Goal: Task Accomplishment & Management: Manage account settings

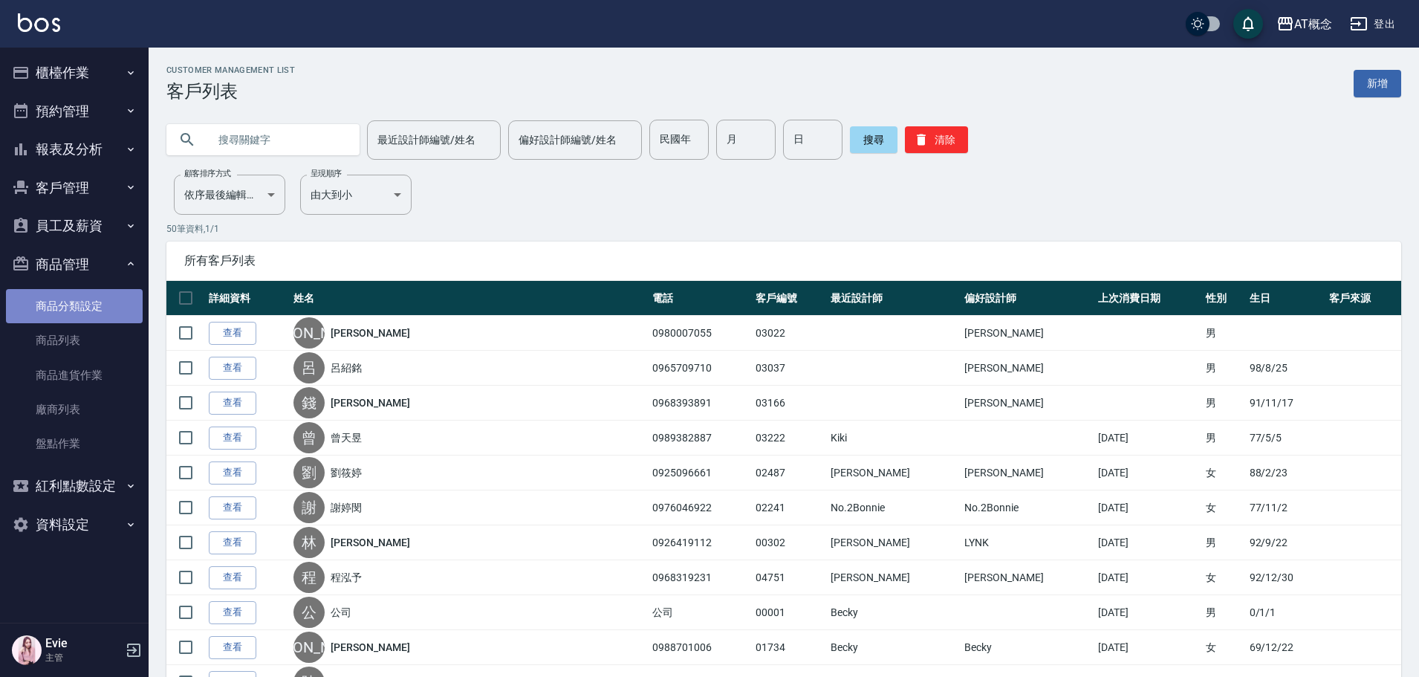
click at [58, 296] on link "商品分類設定" at bounding box center [74, 306] width 137 height 34
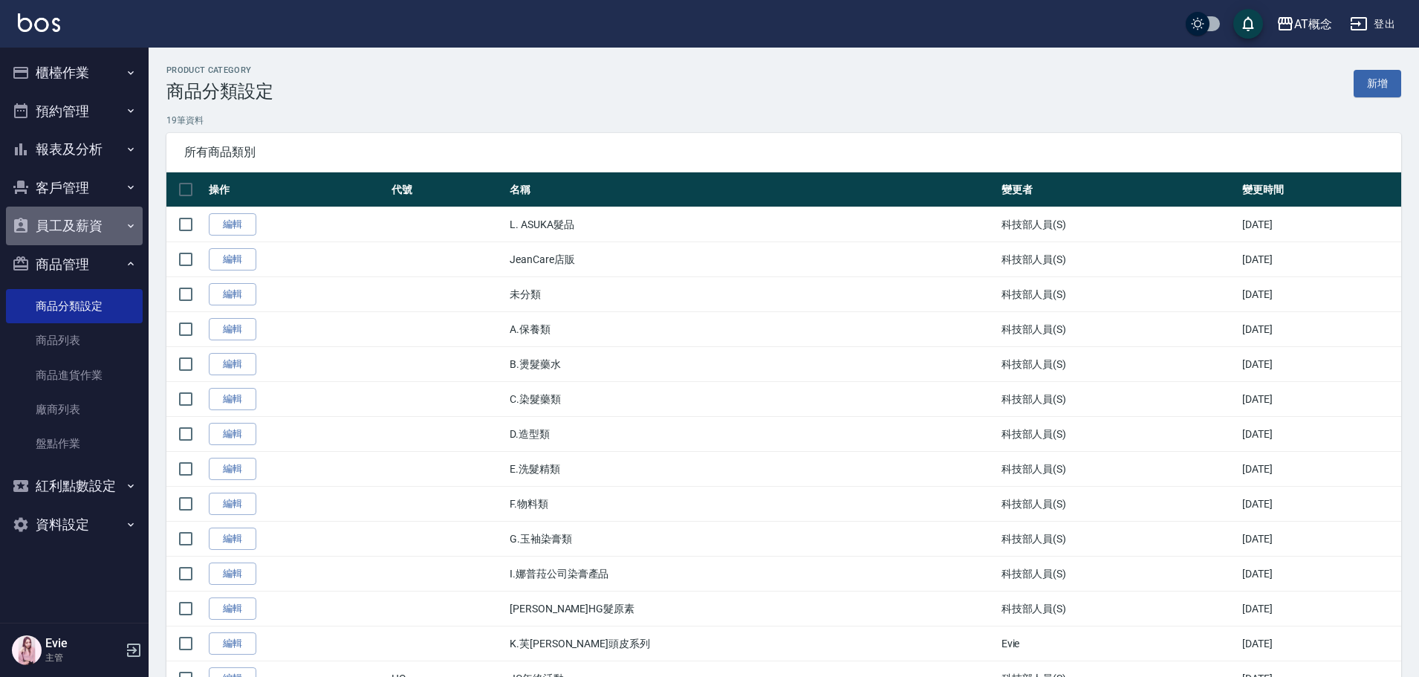
click at [67, 223] on button "員工及薪資" at bounding box center [74, 225] width 137 height 39
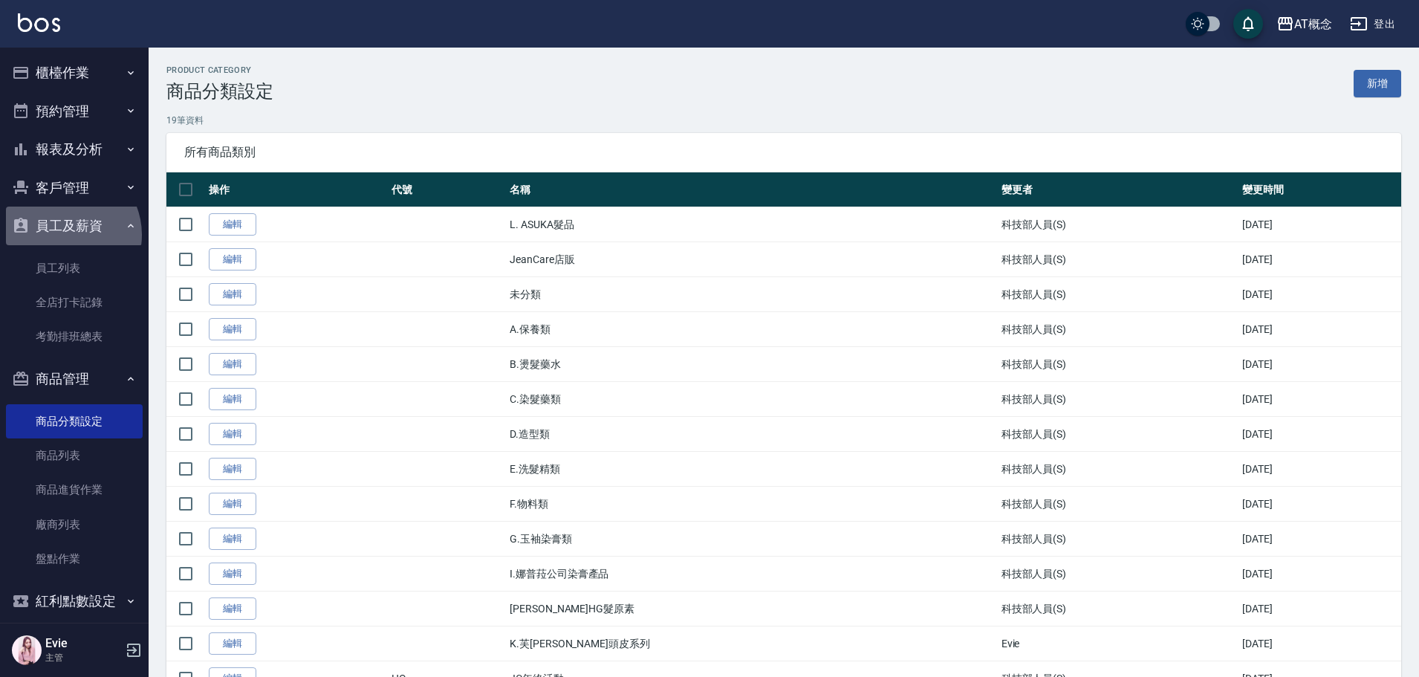
click at [64, 235] on button "員工及薪資" at bounding box center [74, 225] width 137 height 39
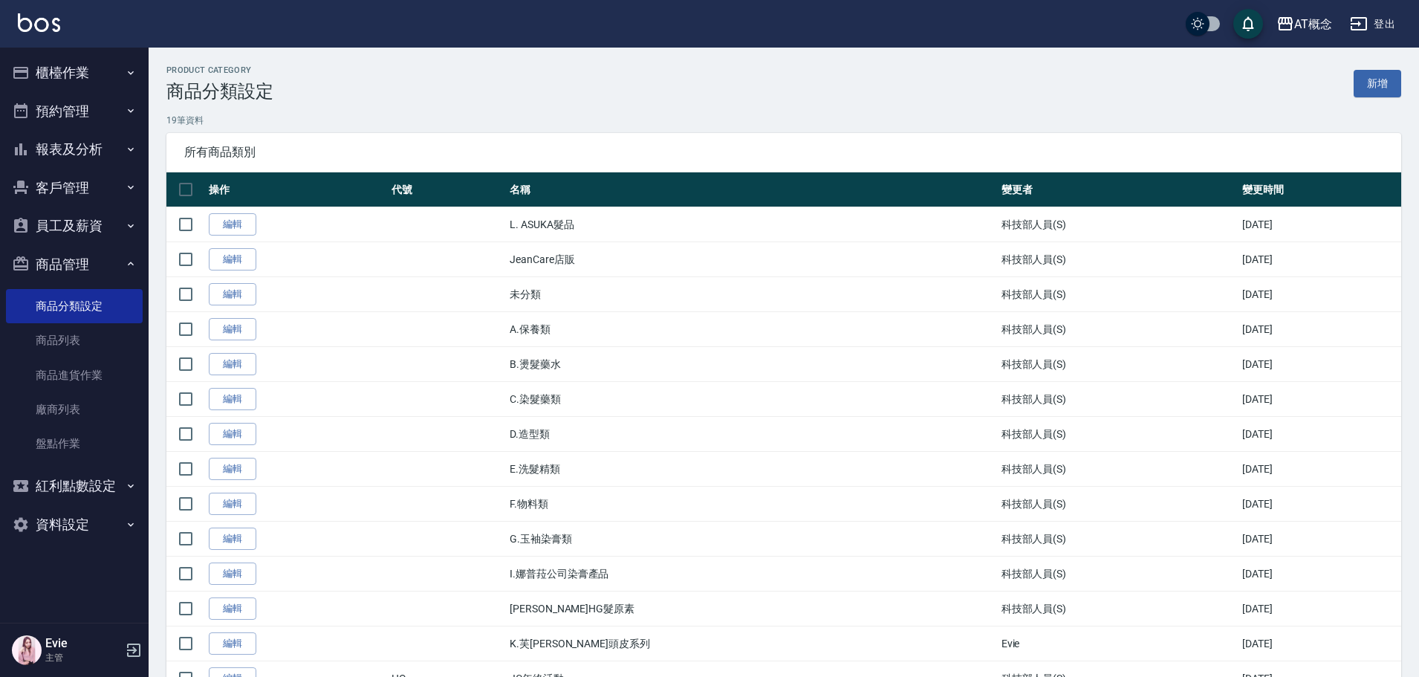
click at [79, 186] on button "客戶管理" at bounding box center [74, 188] width 137 height 39
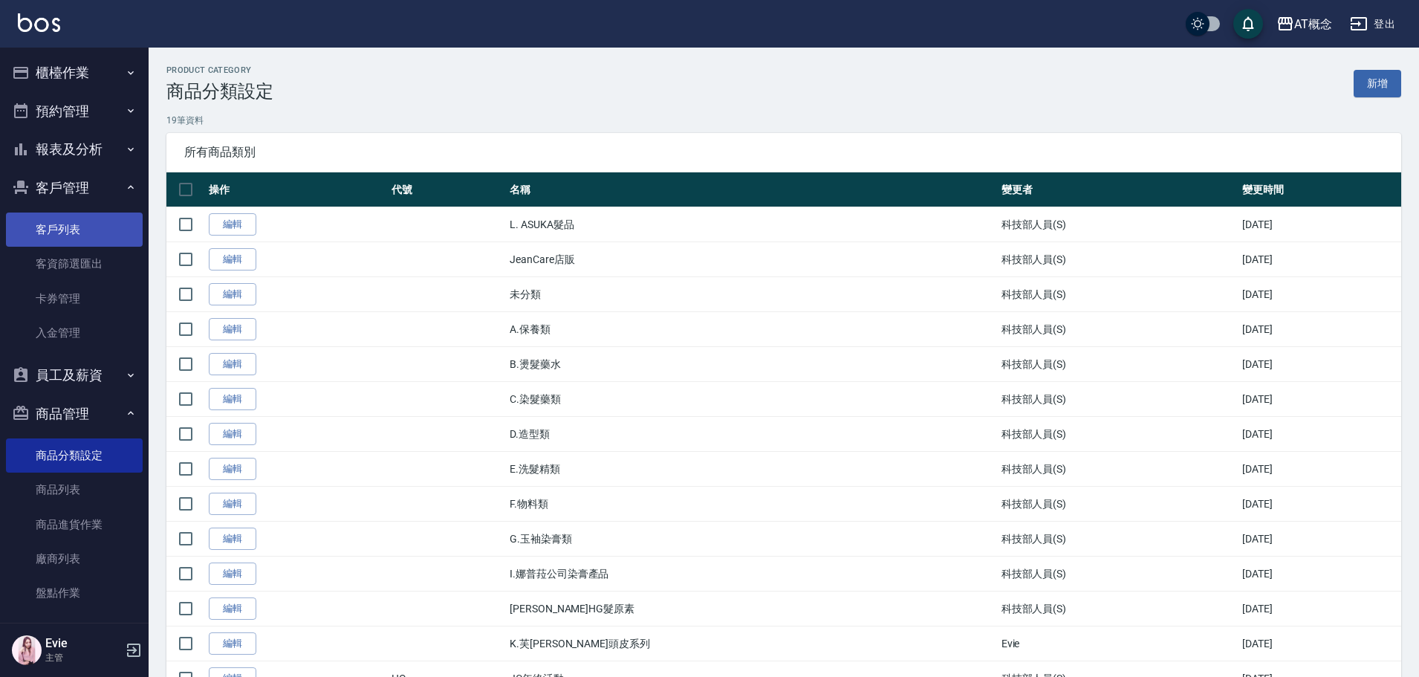
click at [68, 228] on link "客戶列表" at bounding box center [74, 229] width 137 height 34
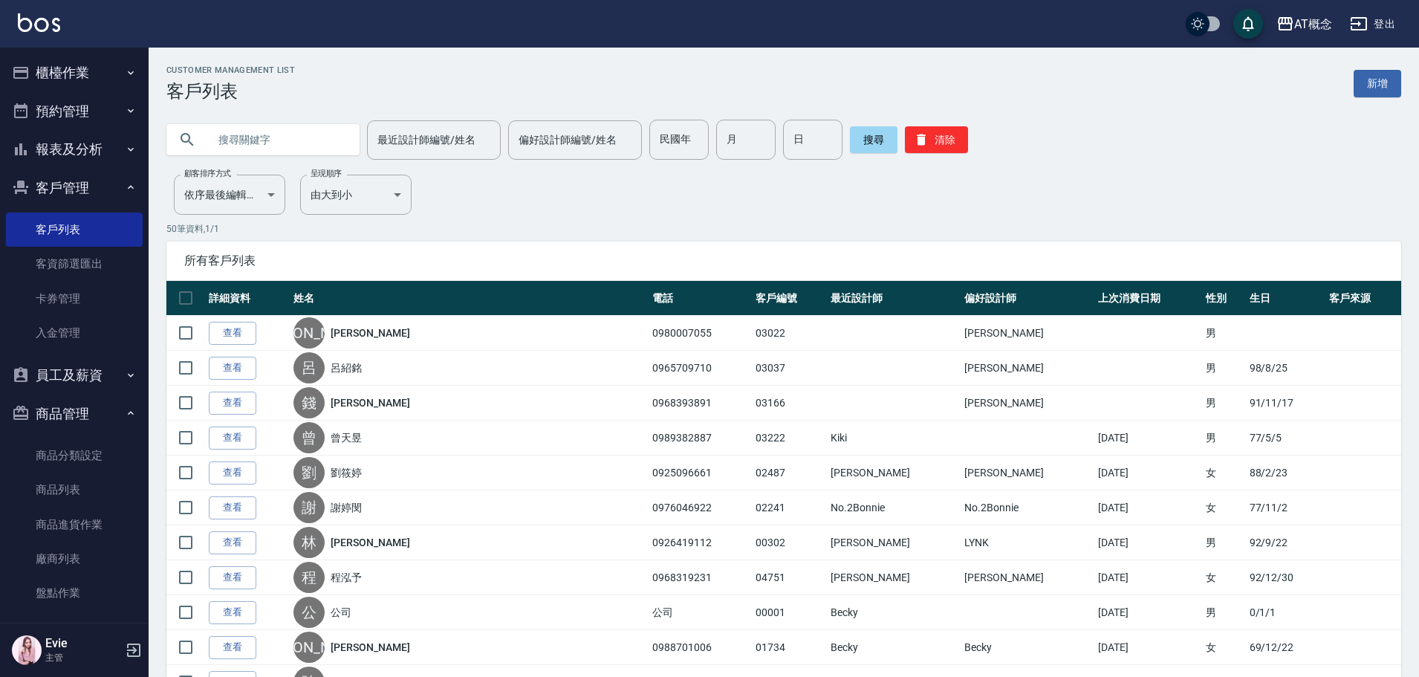
click at [265, 134] on input "text" at bounding box center [278, 140] width 140 height 40
type input "03019"
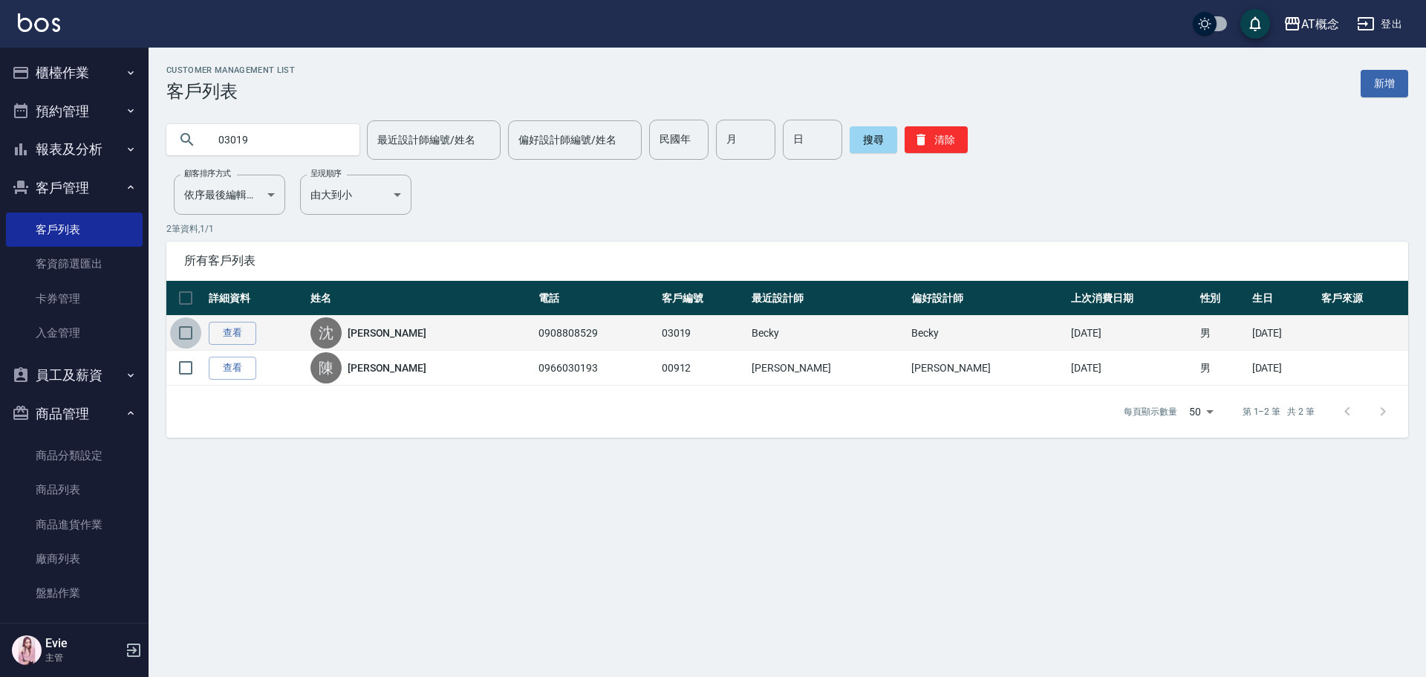
click at [186, 333] on input "checkbox" at bounding box center [185, 332] width 31 height 31
checkbox input "true"
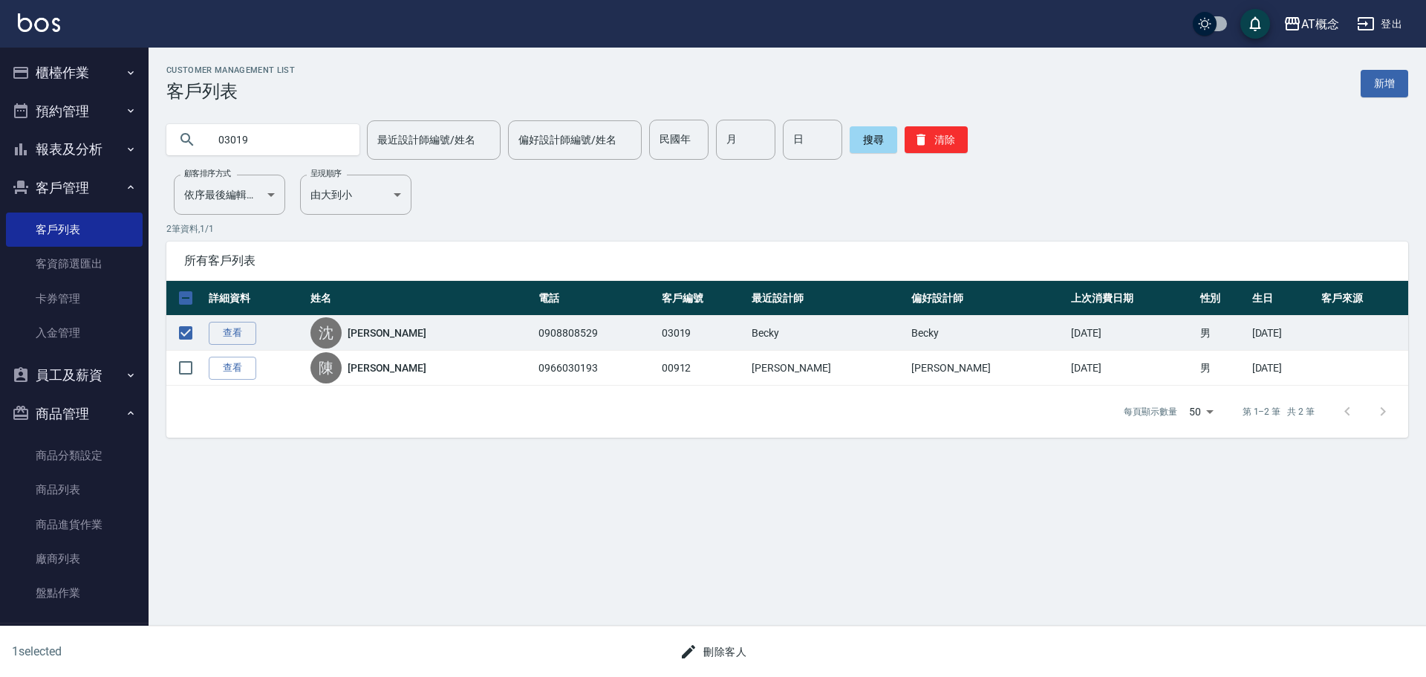
click at [726, 653] on button "刪除客人" at bounding box center [713, 651] width 79 height 27
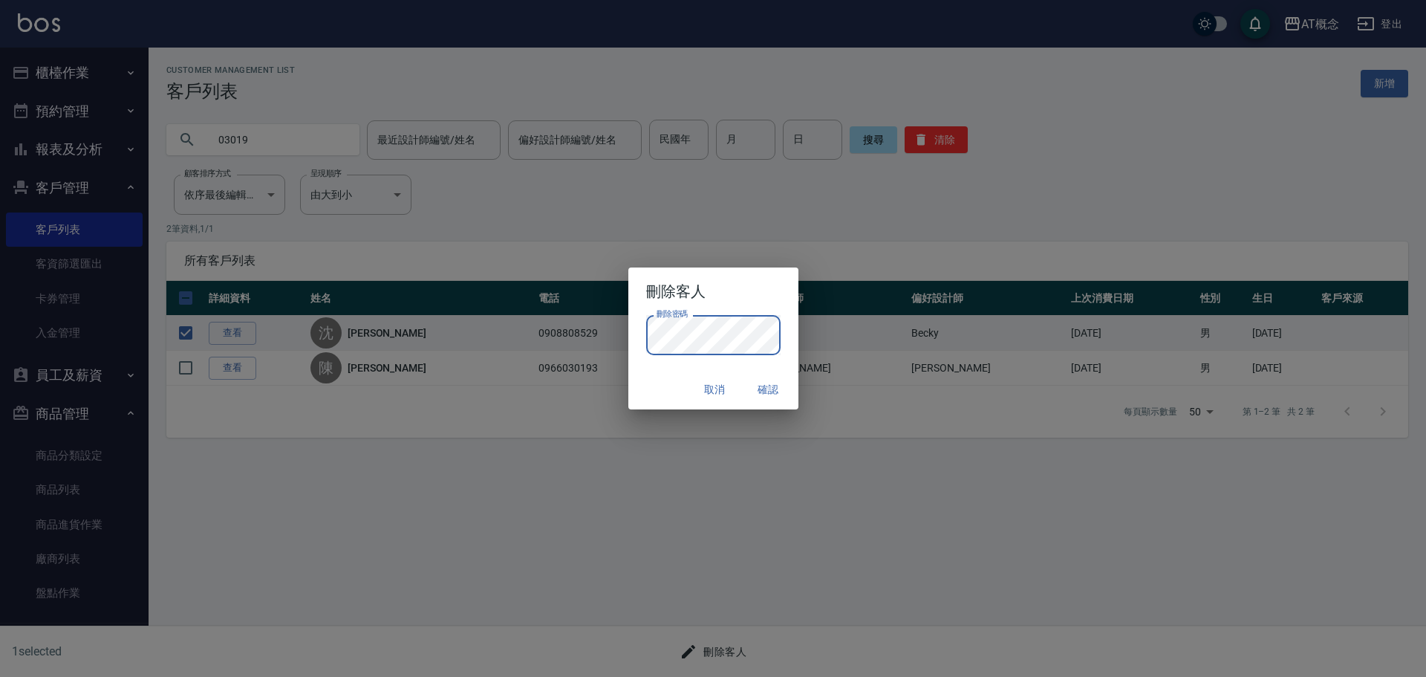
click at [759, 412] on div "刪除客人 刪除密碼 刪除密碼 取消 確認" at bounding box center [713, 338] width 1426 height 677
click at [770, 380] on button "確認" at bounding box center [769, 389] width 48 height 27
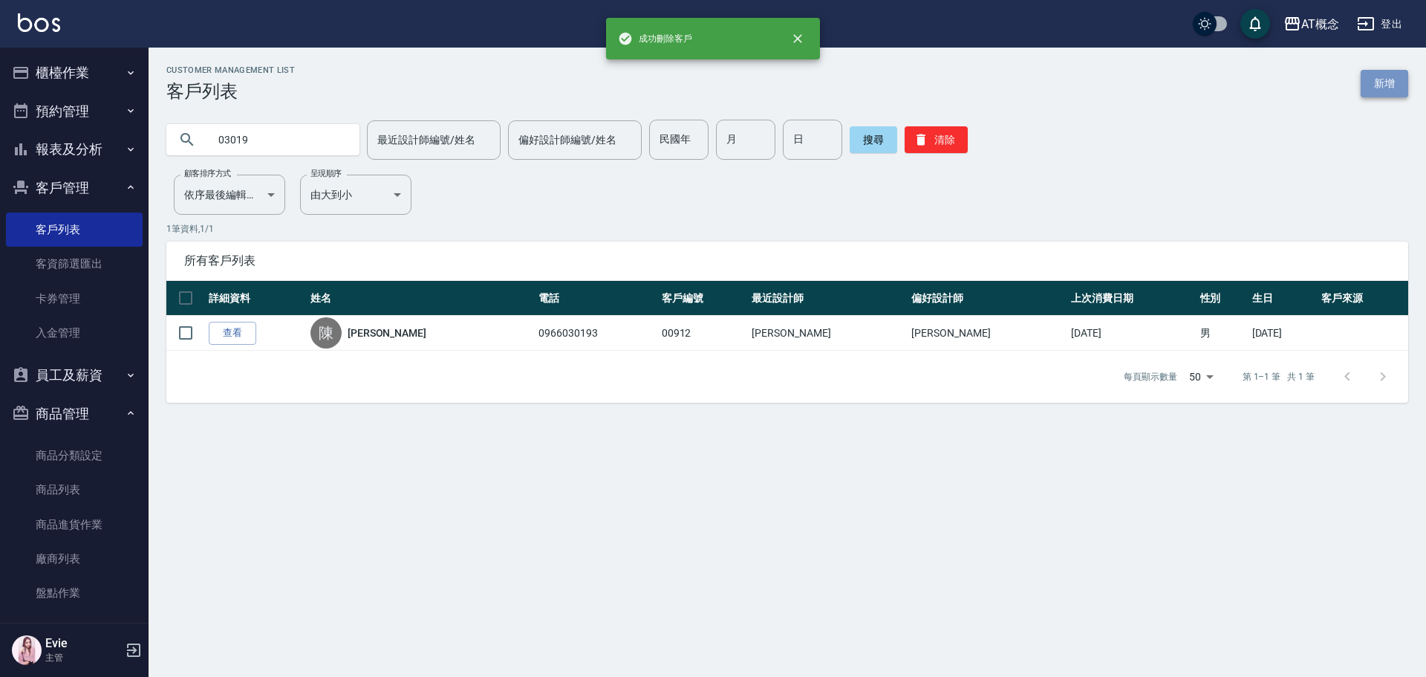
click at [1370, 94] on link "新增" at bounding box center [1385, 83] width 48 height 27
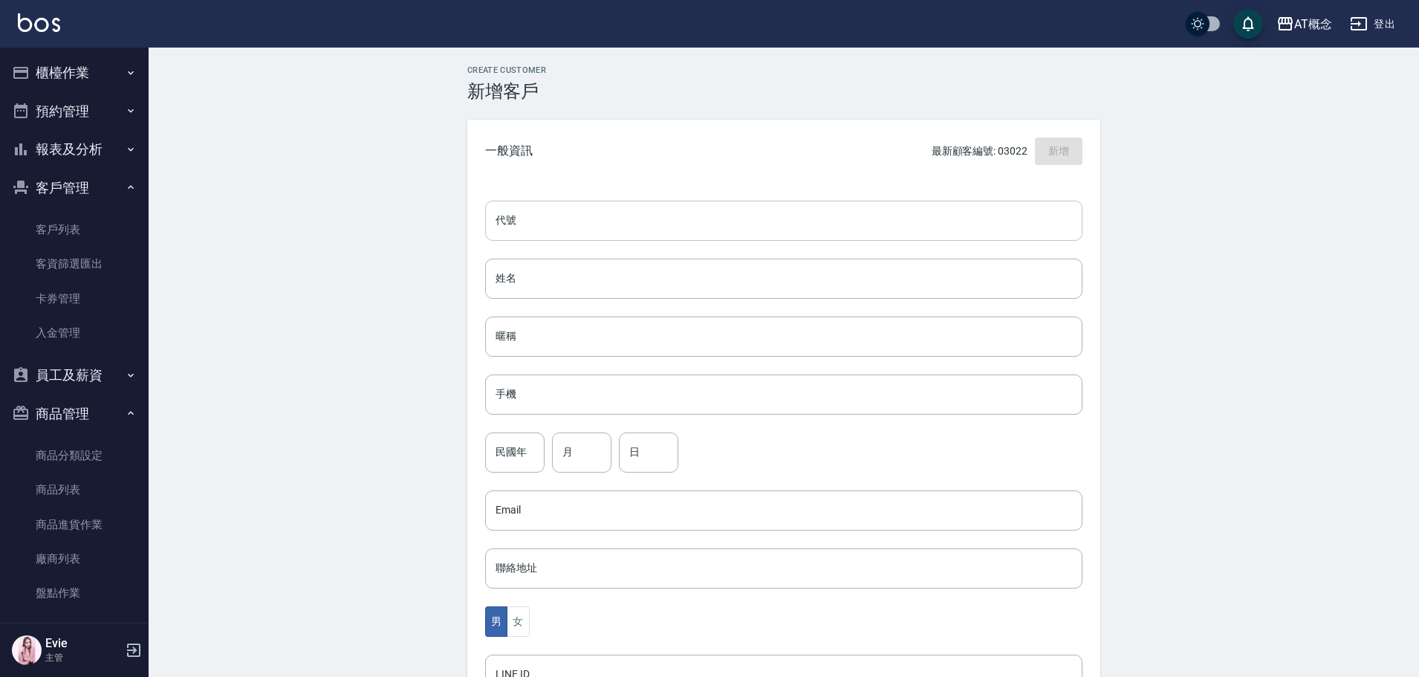
click at [845, 209] on input "代號" at bounding box center [783, 221] width 597 height 40
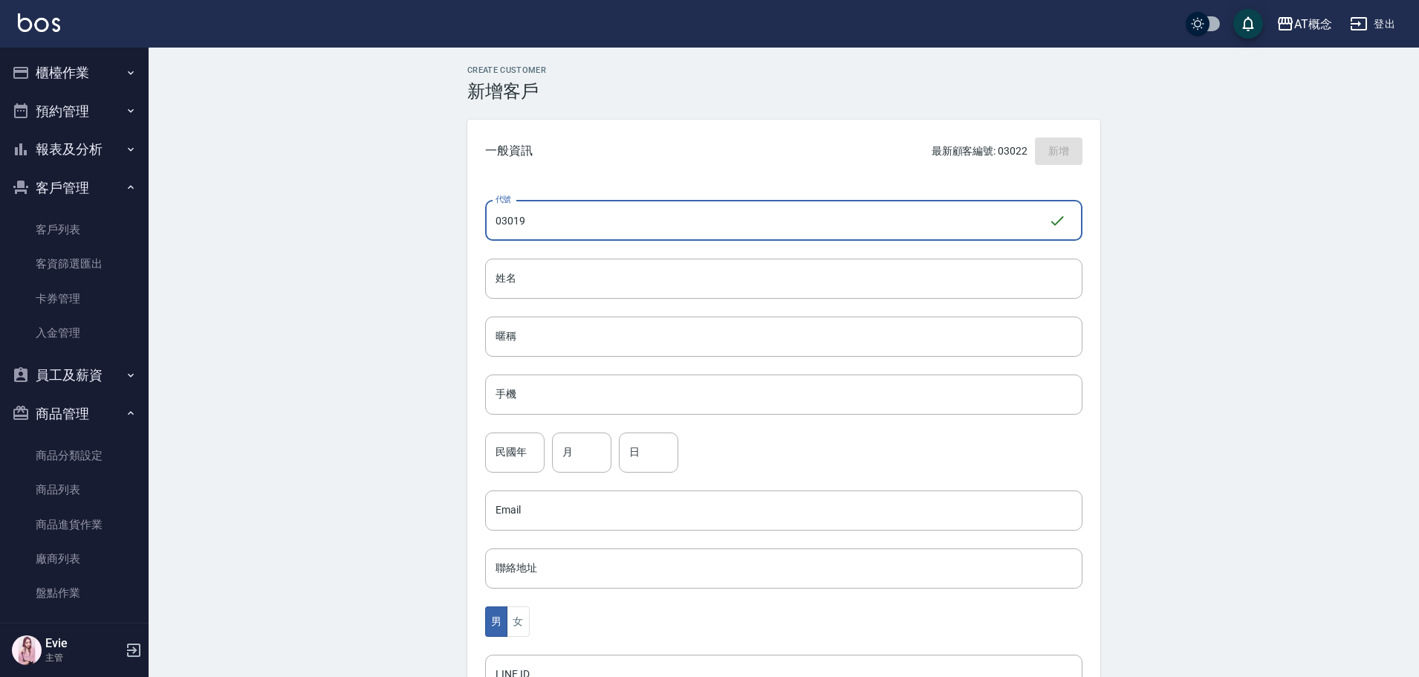
type input "03019"
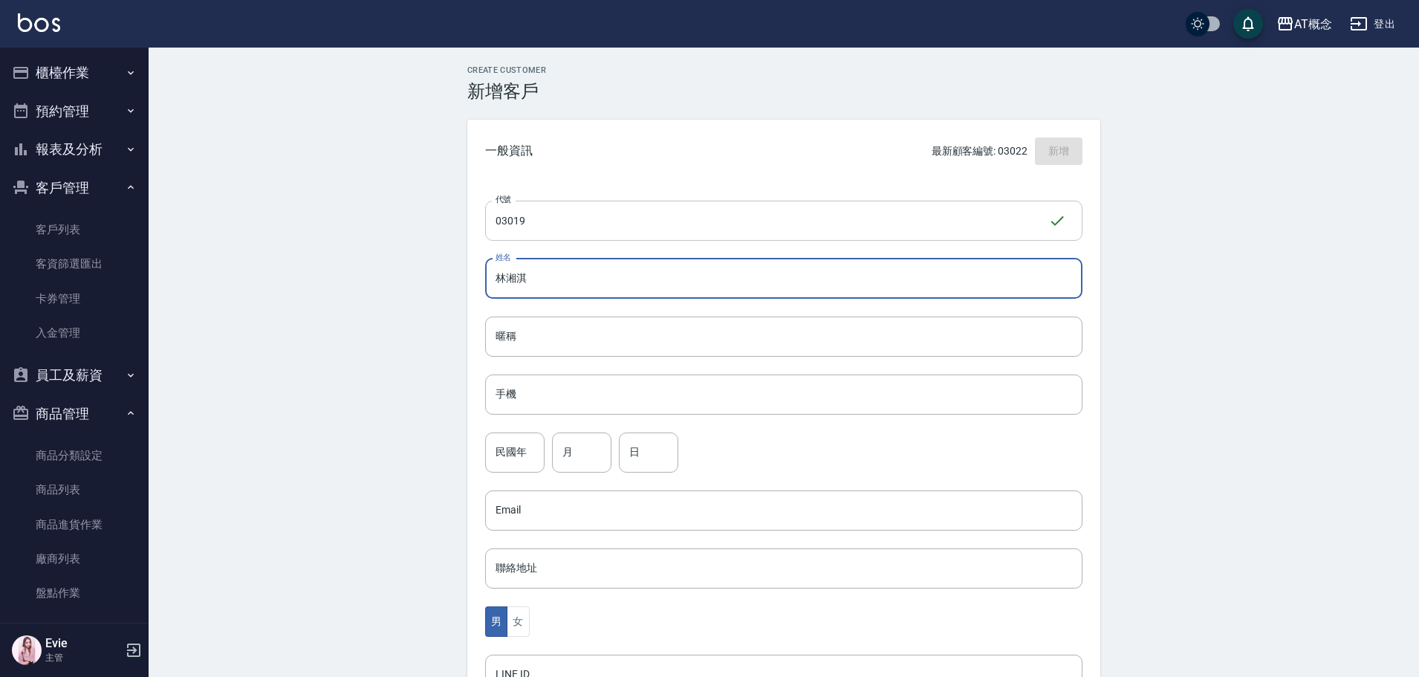
type input "林湘淇"
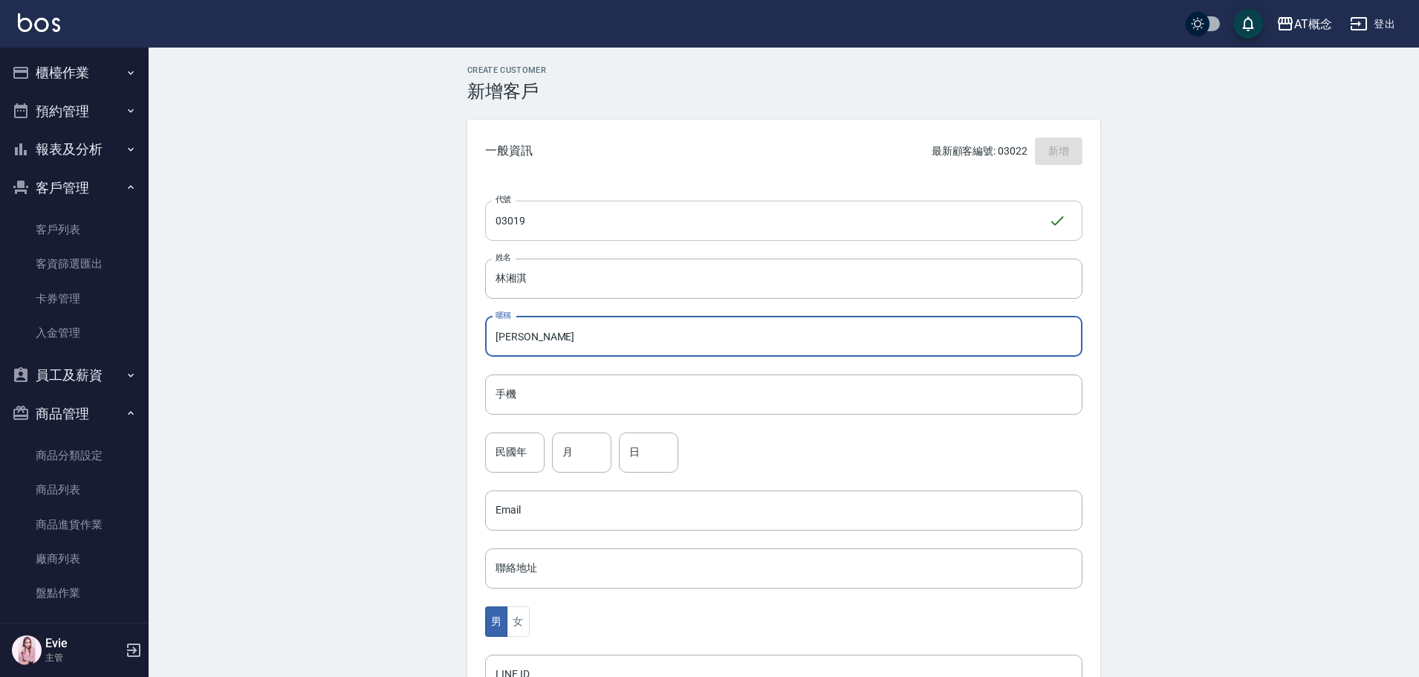
type input "[PERSON_NAME]"
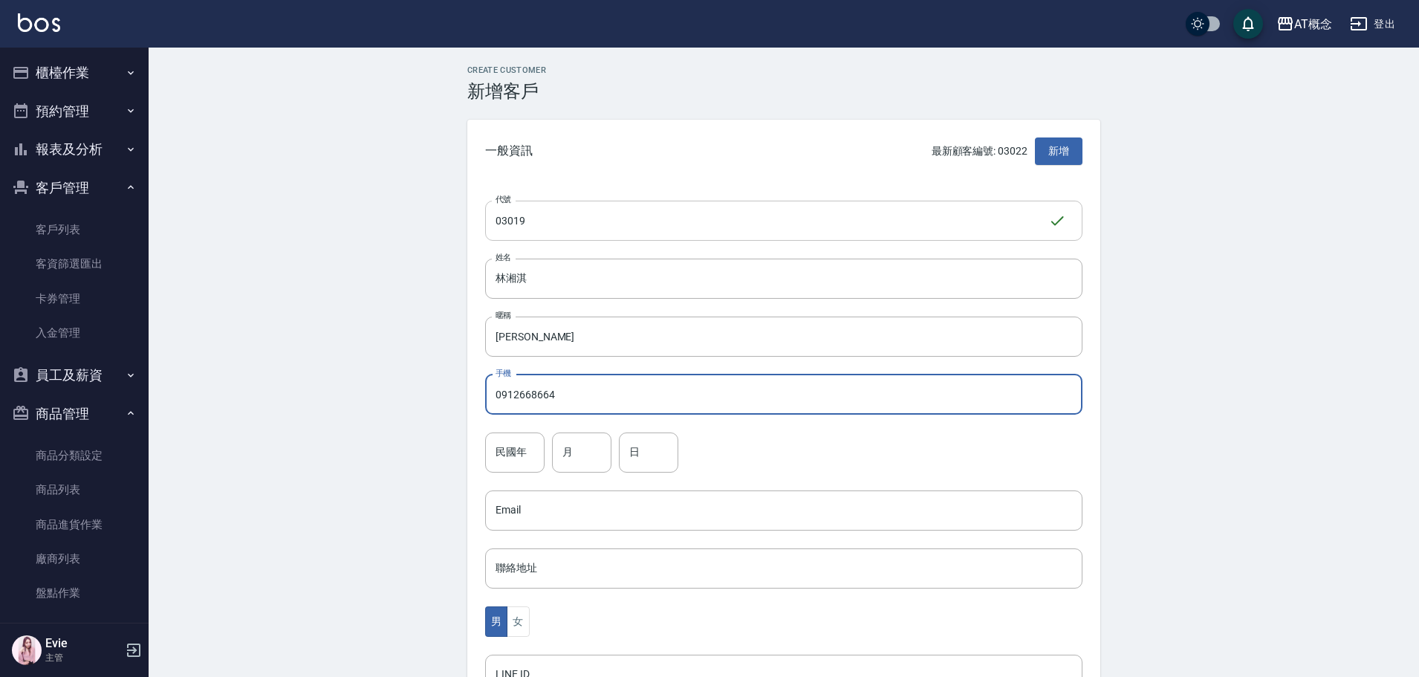
type input "0912668664"
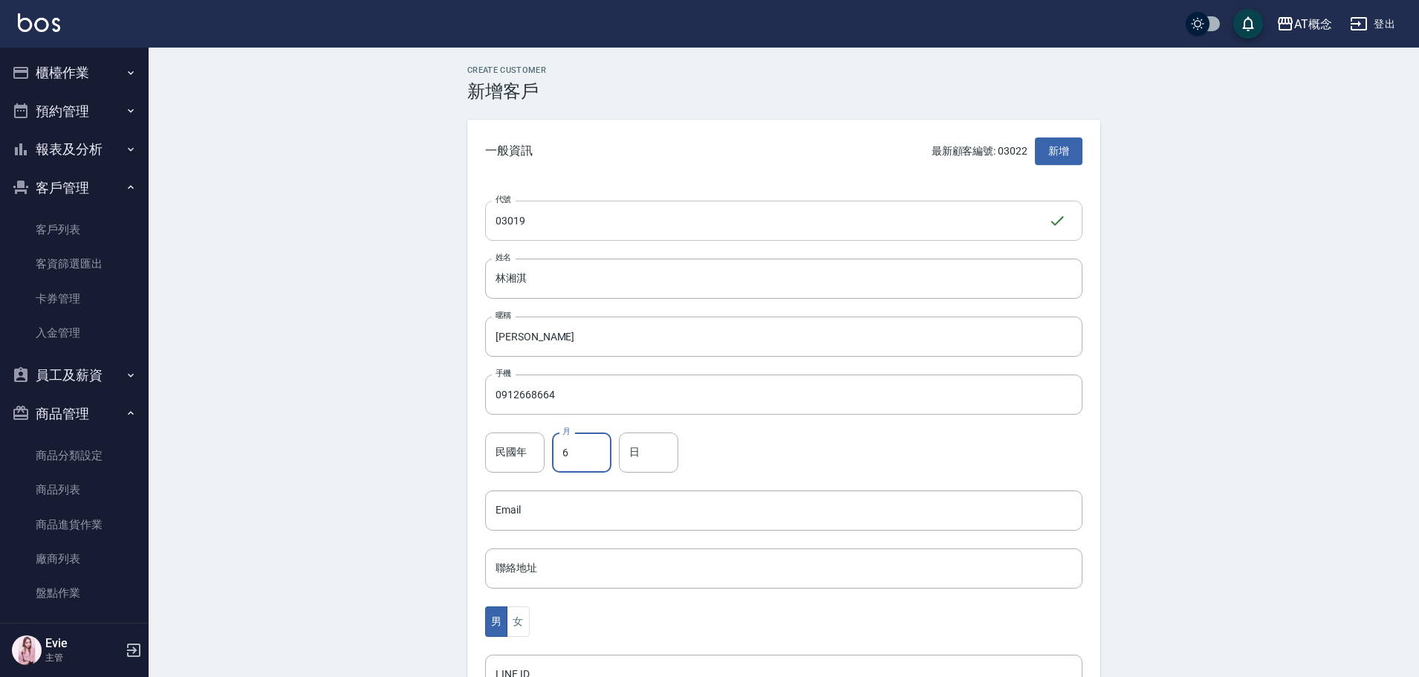
type input "6"
type input "23"
drag, startPoint x: 518, startPoint y: 616, endPoint x: 544, endPoint y: 562, distance: 59.5
click at [518, 616] on button "女" at bounding box center [518, 621] width 22 height 30
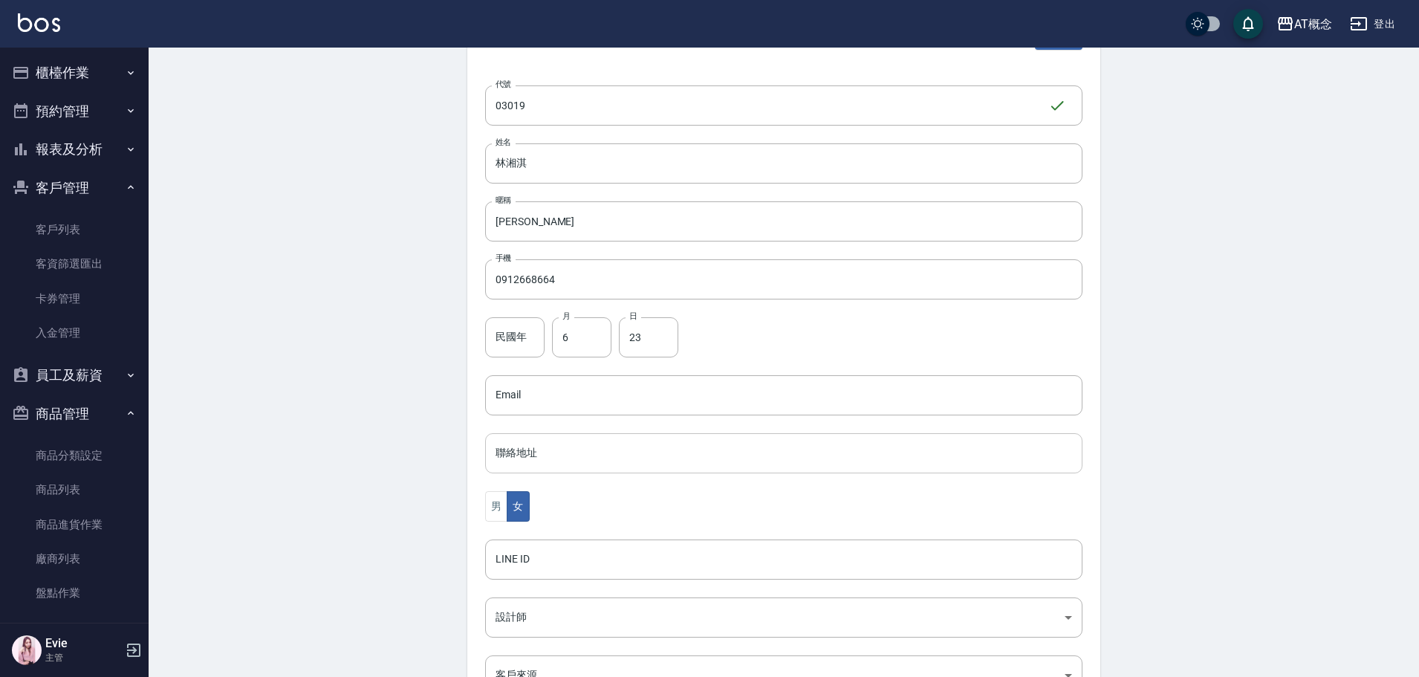
scroll to position [223, 0]
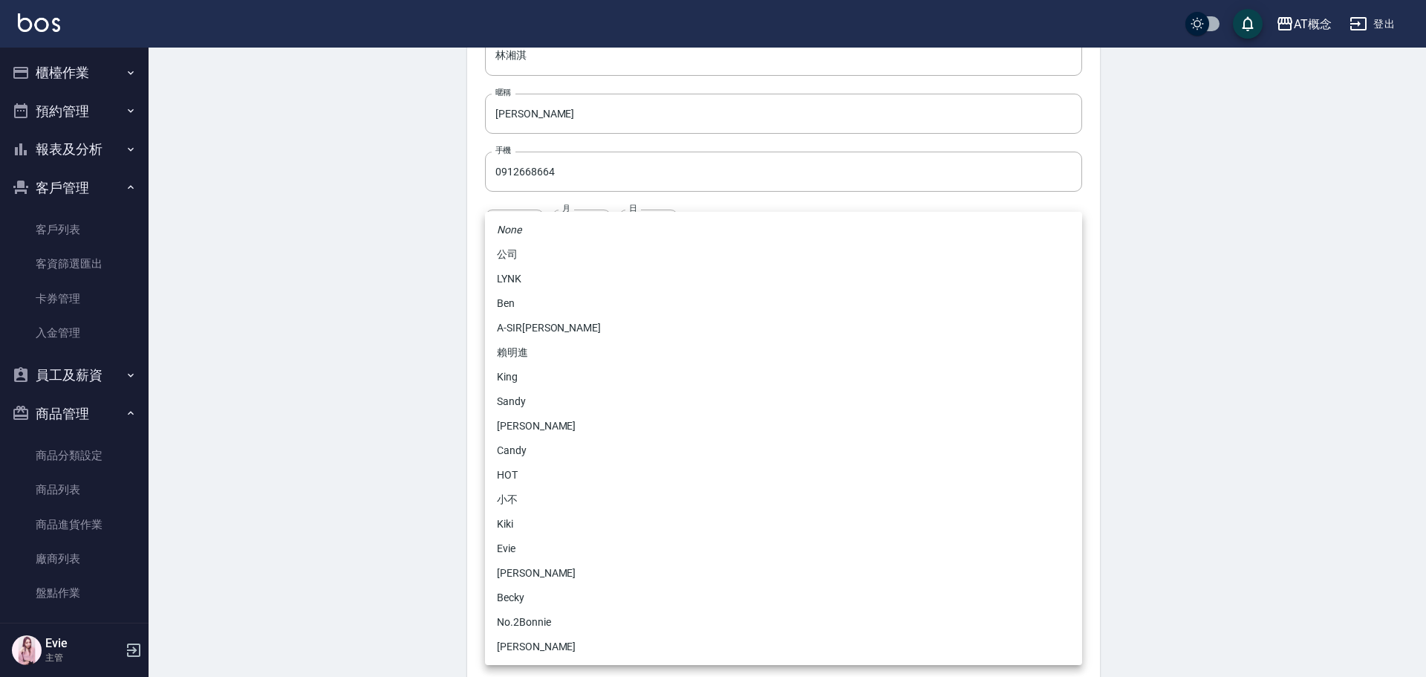
click at [538, 508] on body "AT概念 登出 櫃檯作業 打帳單 帳單列表 現金收支登錄 高階收支登錄 材料自購登錄 每日結帳 排班表 現場電腦打卡 預約管理 預約管理 單日預約紀錄 單週預…" at bounding box center [713, 260] width 1426 height 967
drag, startPoint x: 518, startPoint y: 502, endPoint x: 518, endPoint y: 534, distance: 31.9
click at [518, 534] on ul "None 公司 [PERSON_NAME] A-[PERSON_NAME]進 [PERSON_NAME] 　 [PERSON_NAME] HOT 小不 [PE…" at bounding box center [783, 438] width 597 height 453
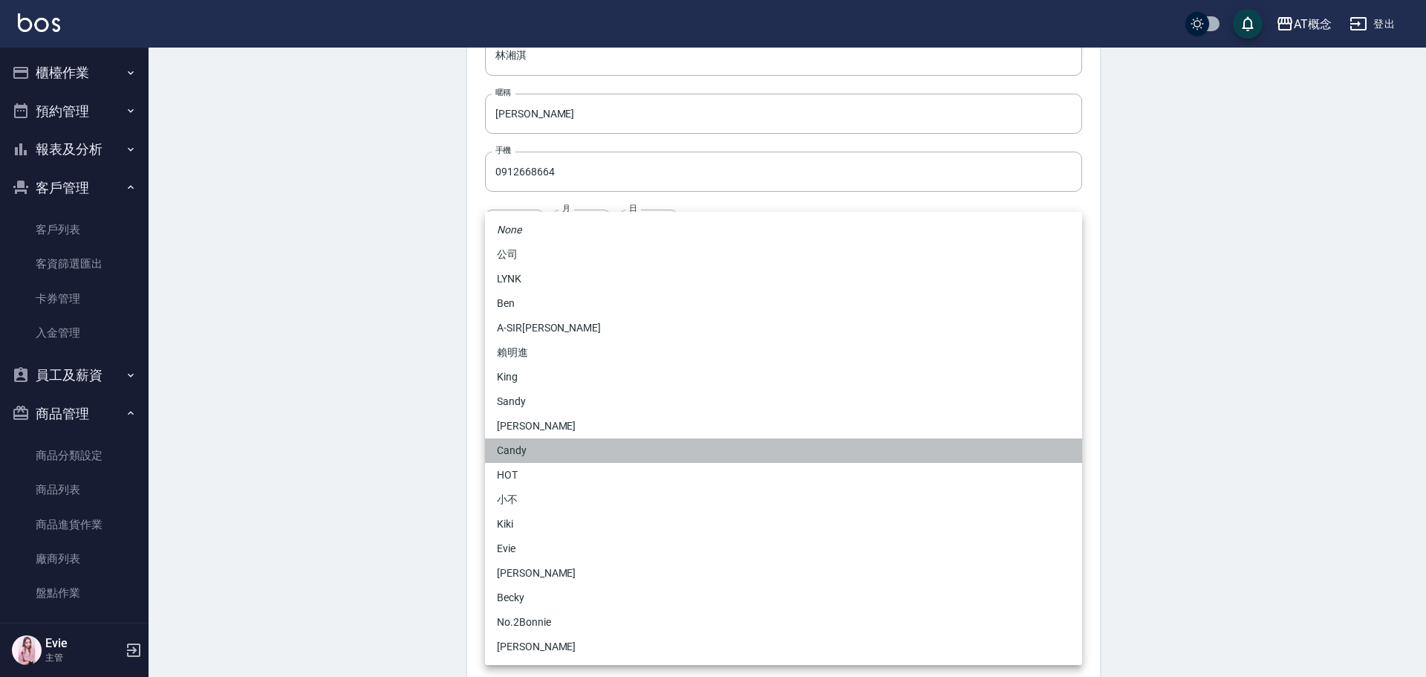
drag, startPoint x: 519, startPoint y: 455, endPoint x: 513, endPoint y: 523, distance: 68.7
click at [519, 455] on li "Candy" at bounding box center [783, 450] width 597 height 25
type input "95c88325-489e-4505-91c2-94462fb1bea6"
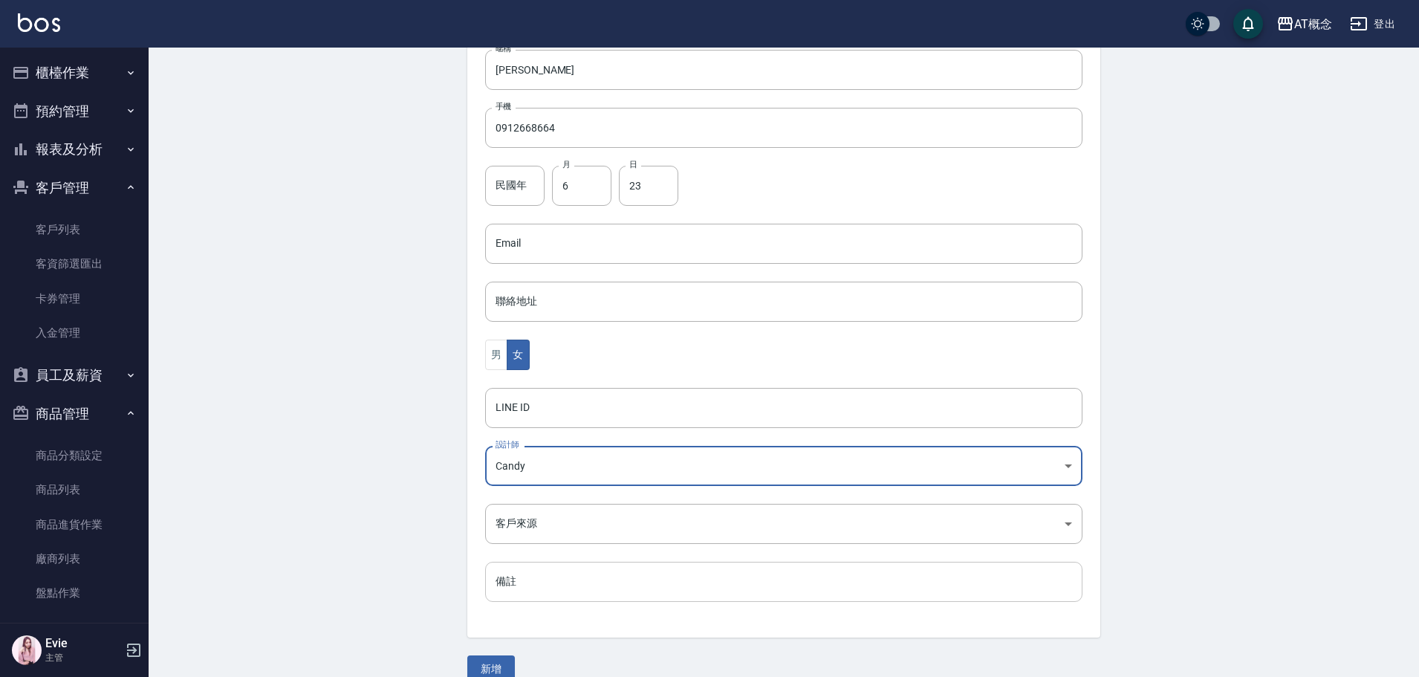
scroll to position [290, 0]
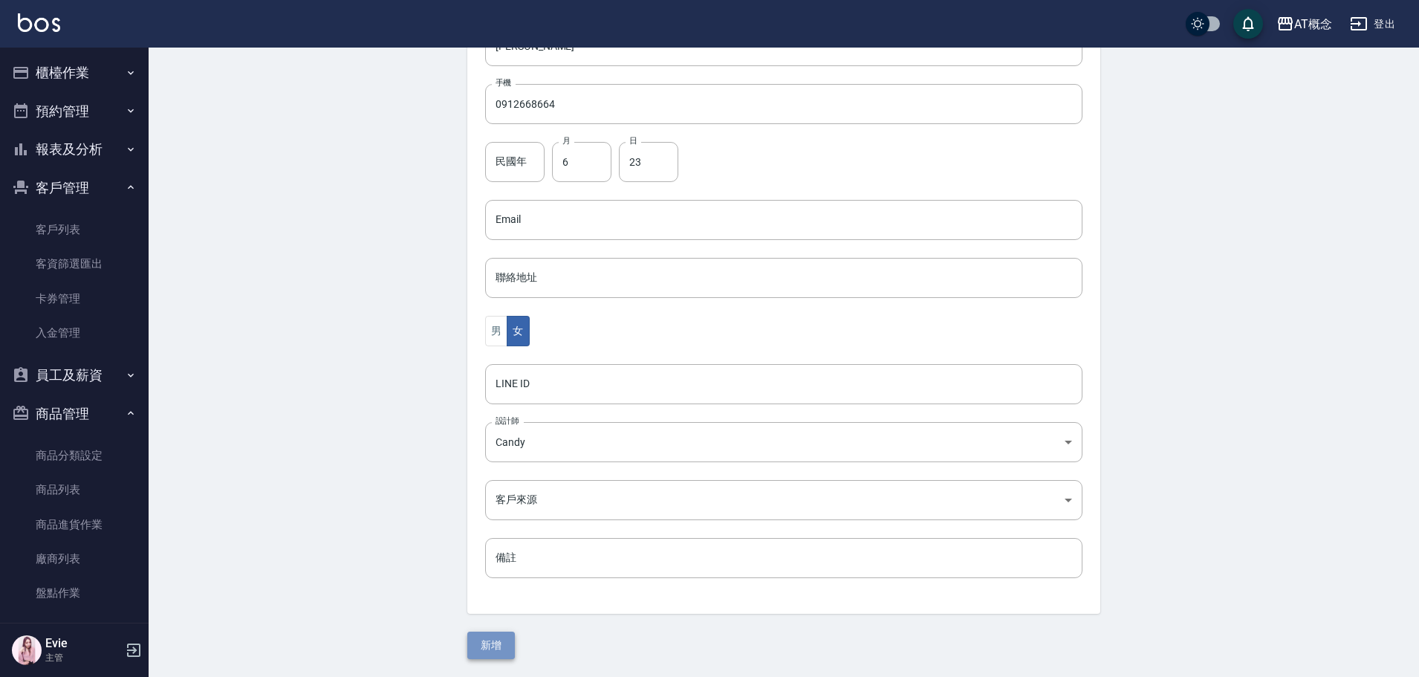
click at [502, 639] on button "新增" at bounding box center [491, 644] width 48 height 27
